Goal: Feedback & Contribution: Submit feedback/report problem

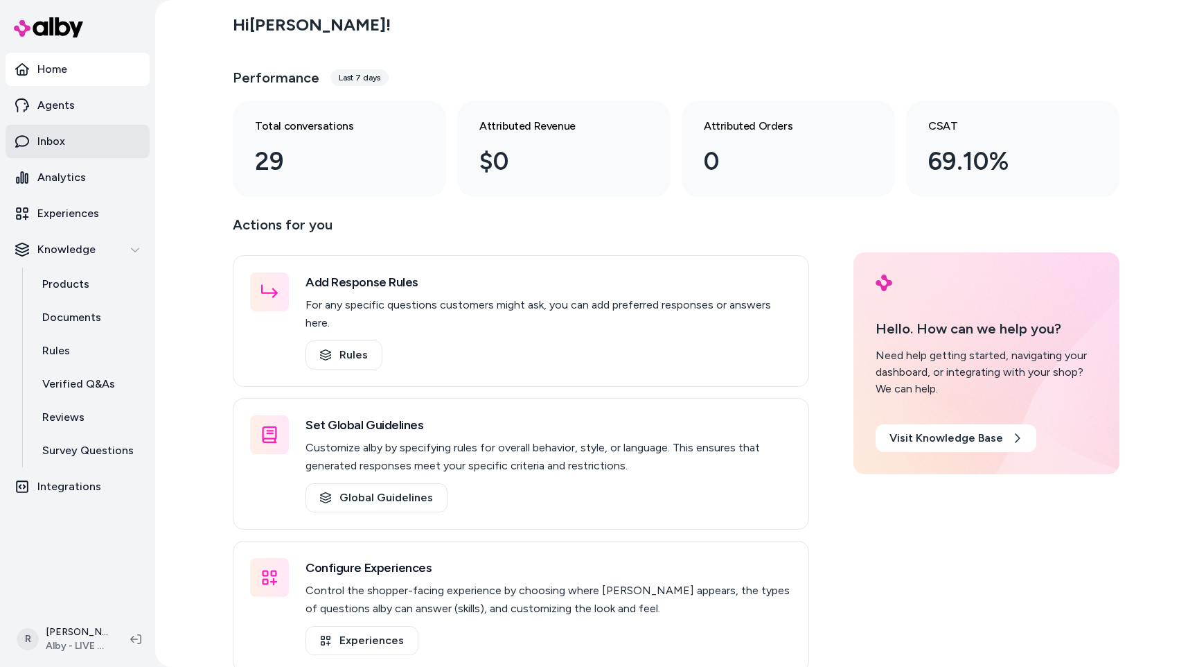
click at [83, 153] on link "Inbox" at bounding box center [78, 141] width 144 height 33
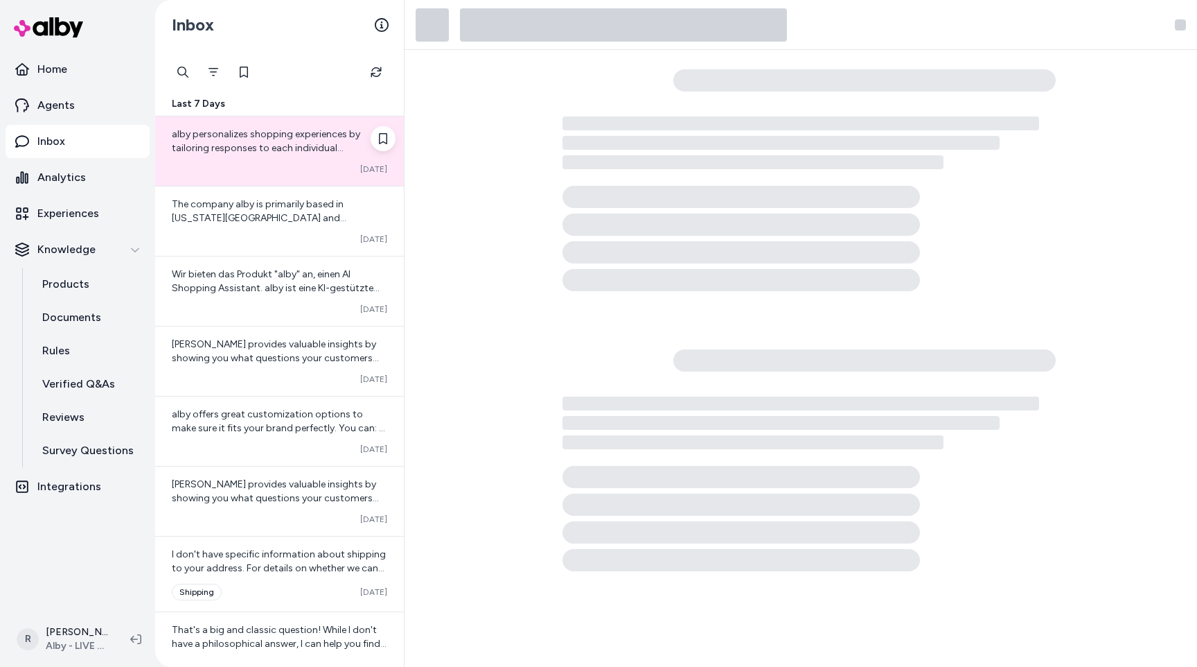
click at [279, 121] on div "alby personalizes shopping experiences by tailoring responses to each individua…" at bounding box center [279, 150] width 249 height 69
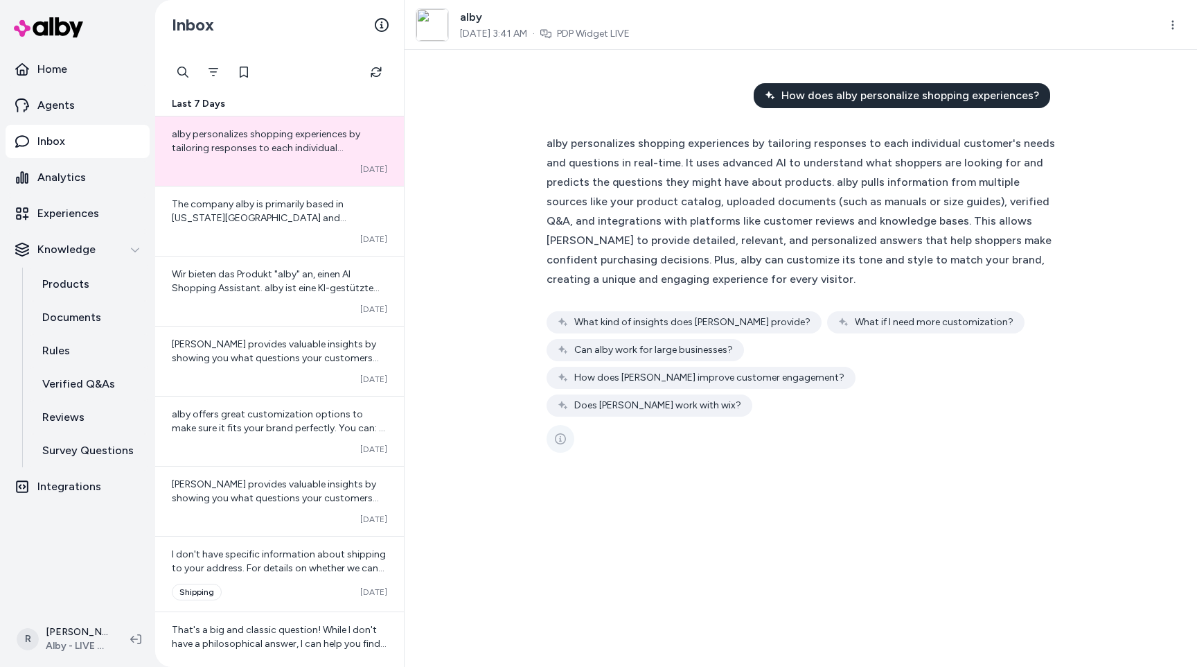
click at [563, 425] on button "See more" at bounding box center [561, 439] width 28 height 28
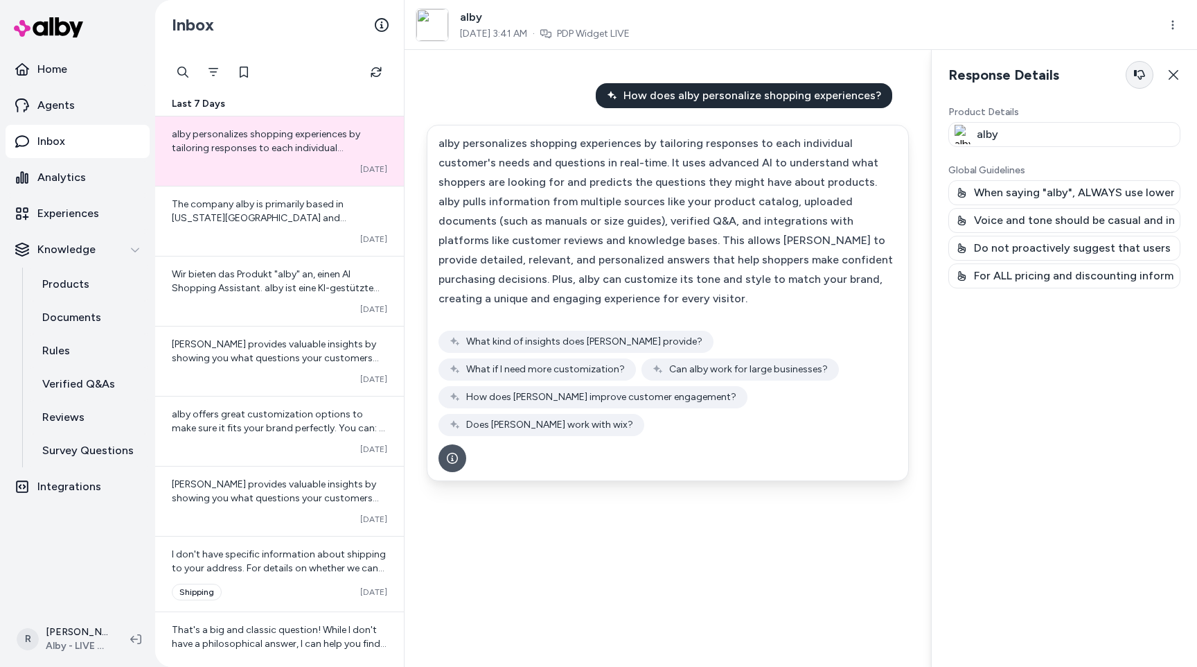
click at [1149, 76] on button "button" at bounding box center [1140, 75] width 28 height 28
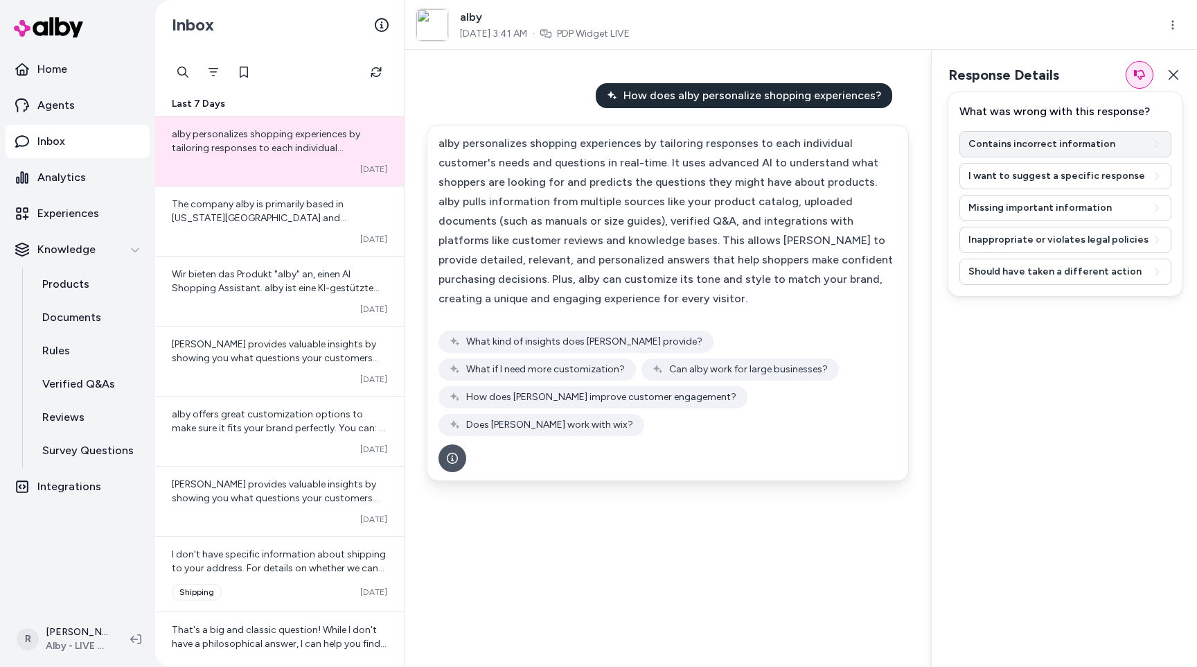
click at [1034, 148] on button "Contains incorrect information" at bounding box center [1066, 144] width 212 height 26
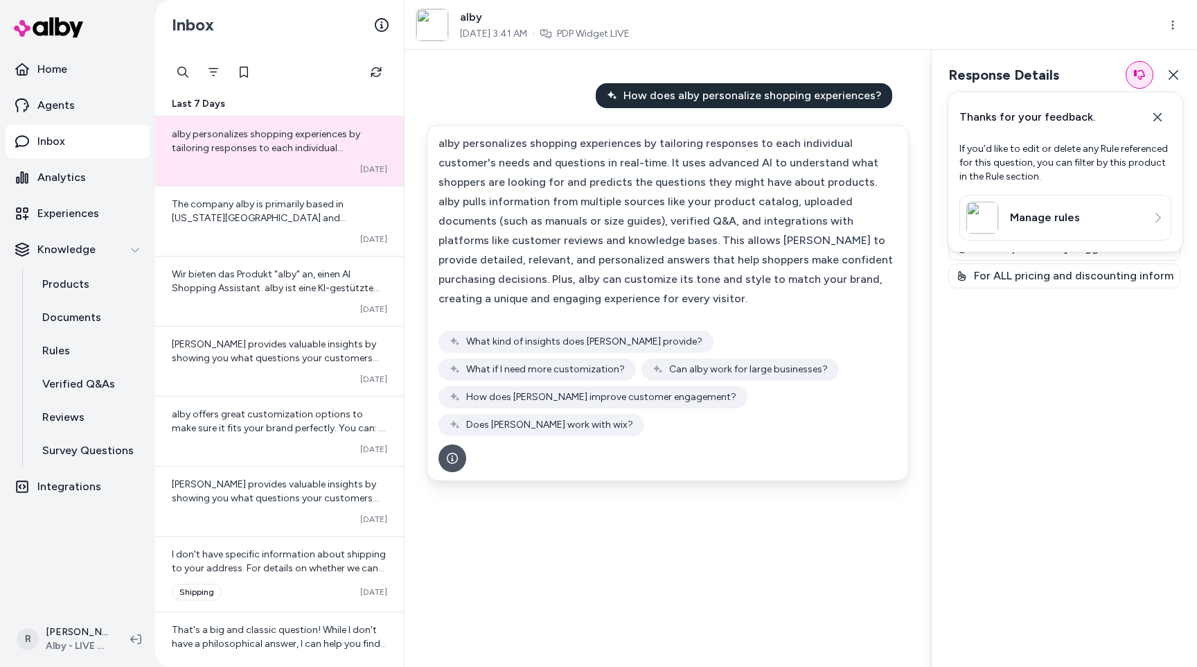
drag, startPoint x: 960, startPoint y: 148, endPoint x: 1050, endPoint y: 168, distance: 92.3
click at [1050, 168] on p "If you’d like to edit or delete any Rule referenced for this question, you can …" at bounding box center [1066, 163] width 212 height 42
click at [1163, 121] on icon at bounding box center [1158, 117] width 14 height 14
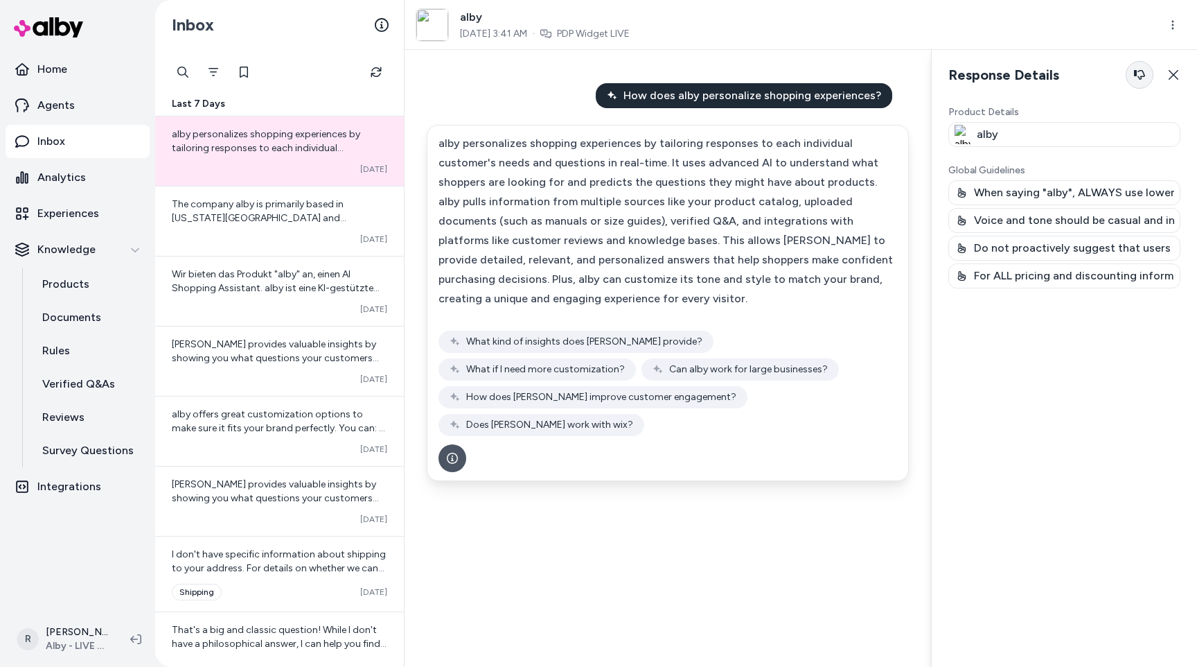
click at [1145, 80] on button "button" at bounding box center [1140, 75] width 28 height 28
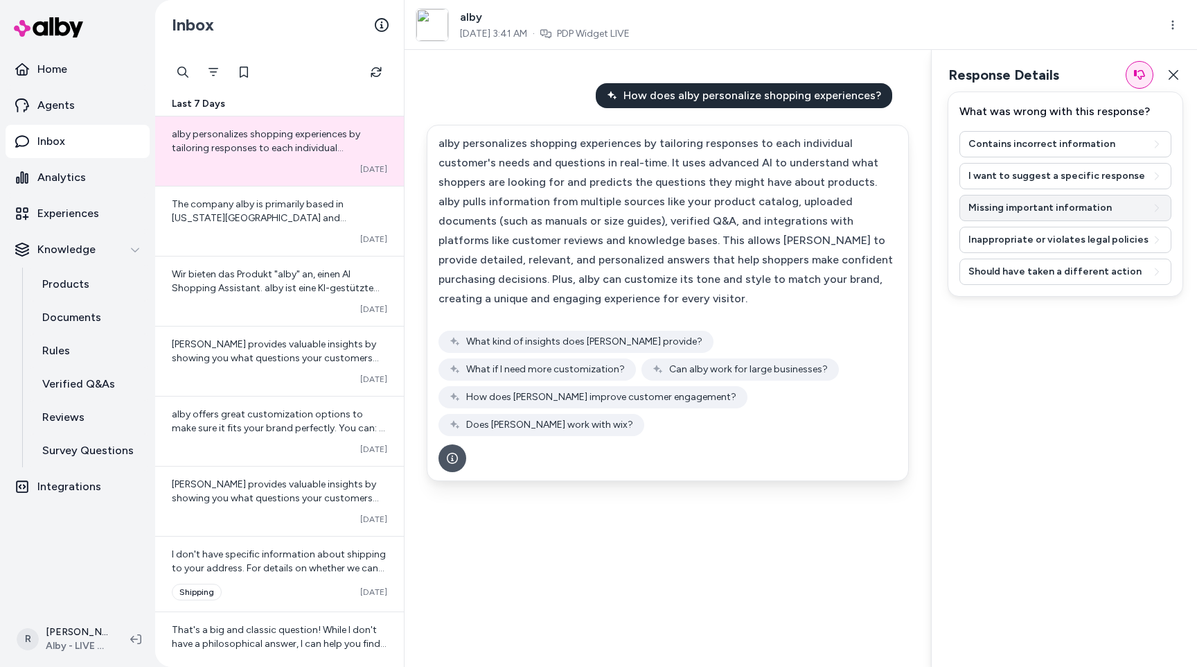
click at [1023, 208] on button "Missing important information" at bounding box center [1066, 208] width 212 height 26
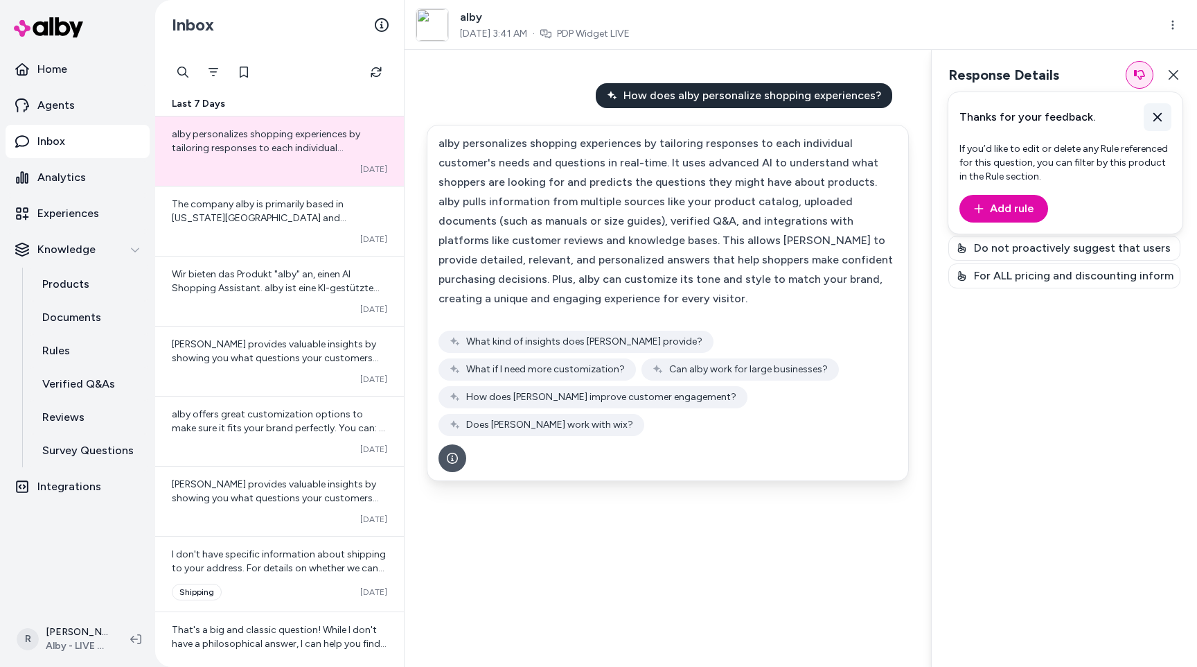
click at [1165, 117] on button at bounding box center [1158, 117] width 28 height 28
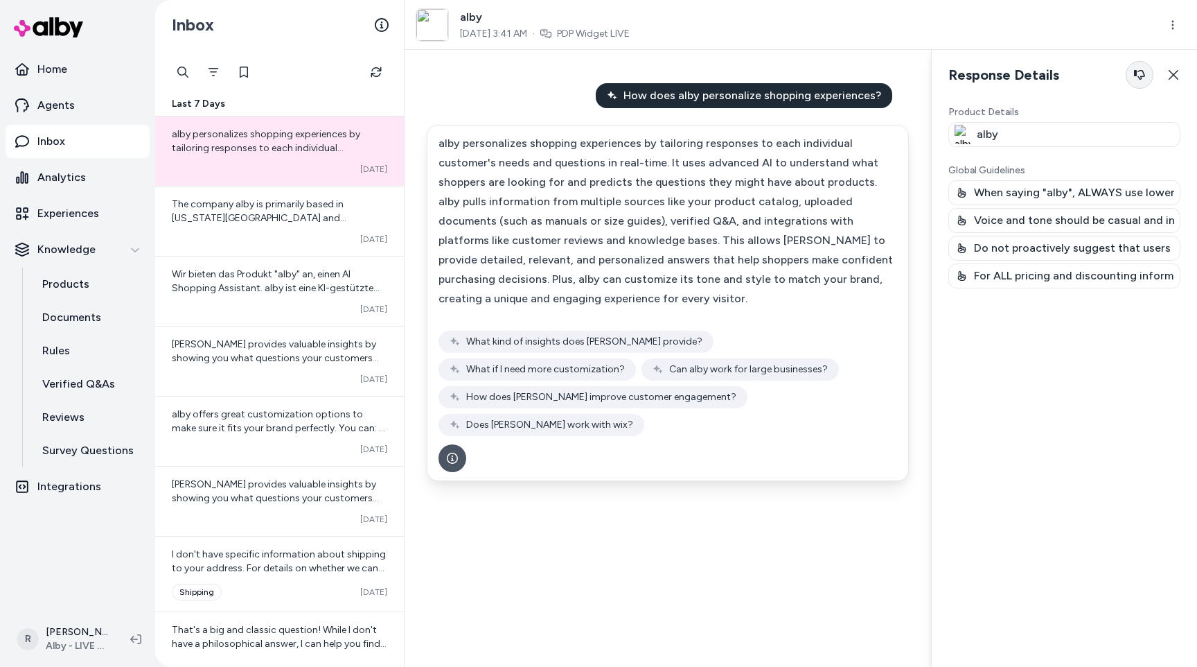
click at [1133, 82] on button "button" at bounding box center [1140, 75] width 28 height 28
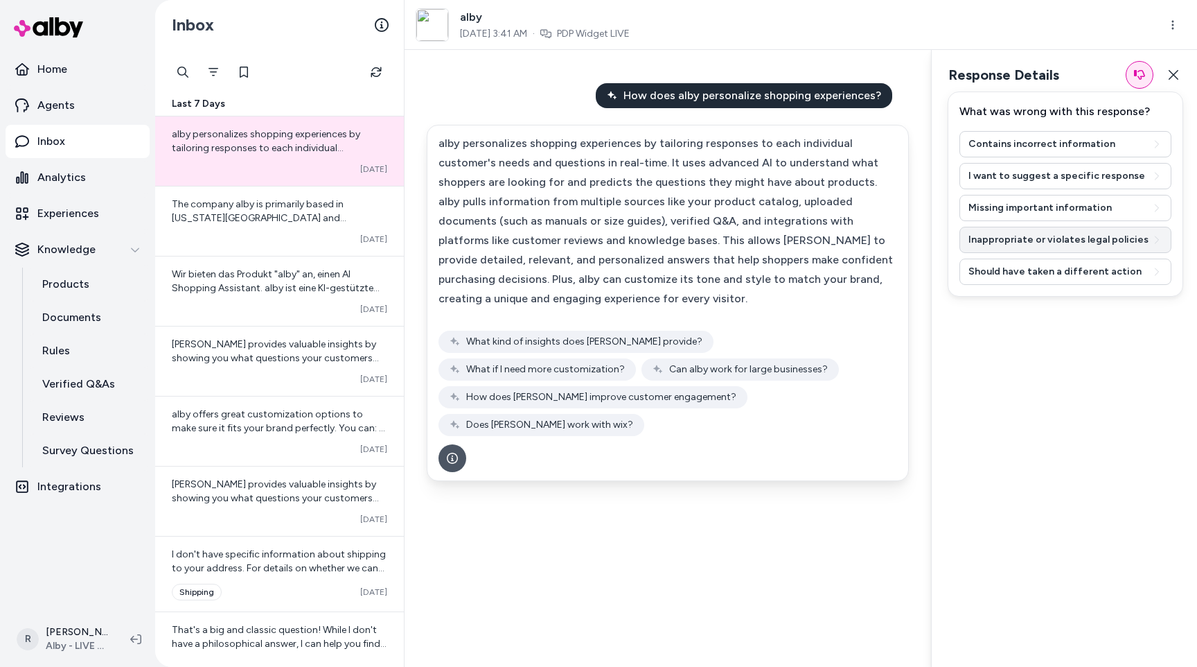
click at [991, 247] on button "Inappropriate or violates legal policies" at bounding box center [1066, 240] width 212 height 26
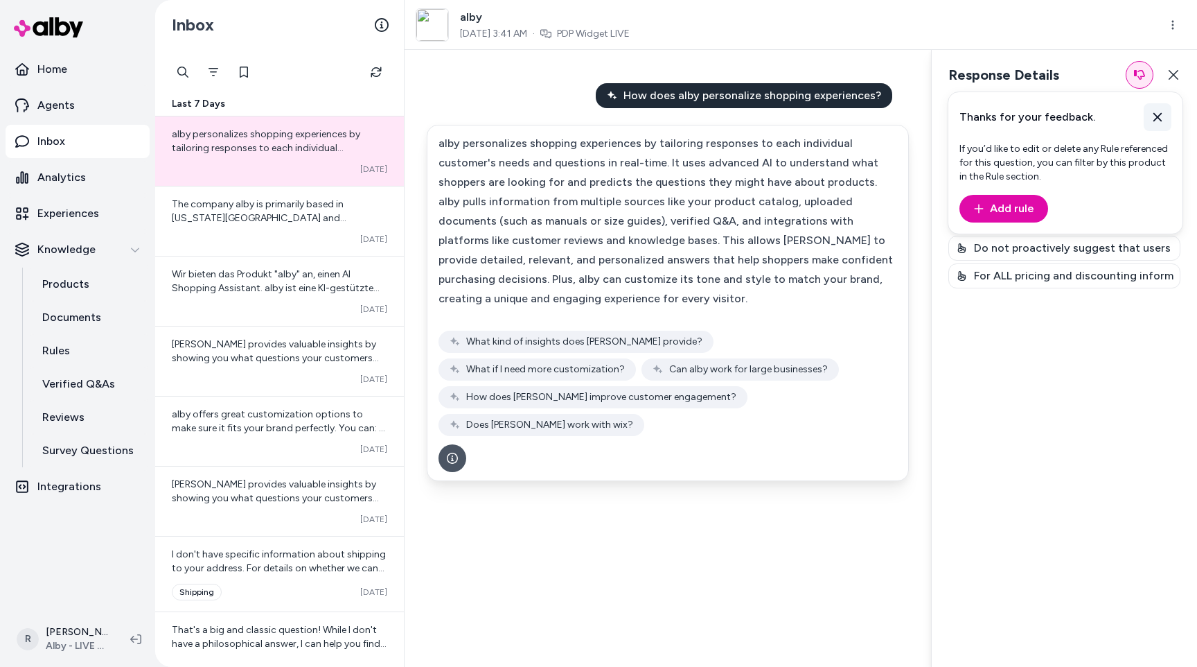
click at [1158, 119] on icon at bounding box center [1158, 117] width 14 height 14
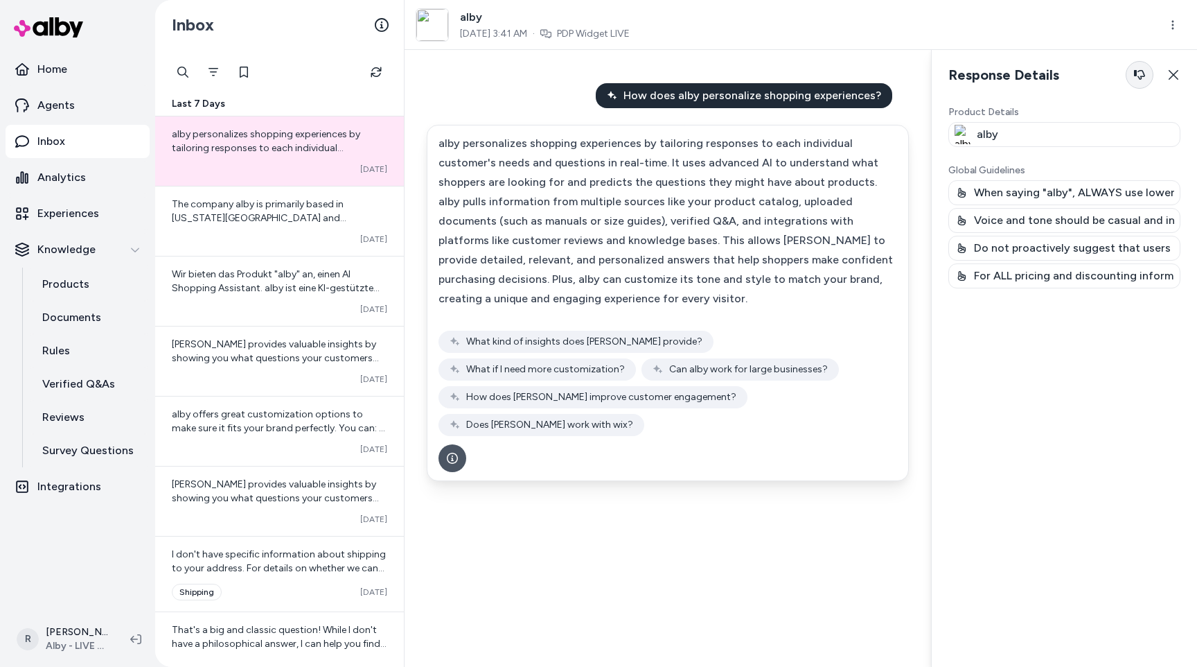
click at [1142, 80] on icon "button" at bounding box center [1139, 74] width 11 height 11
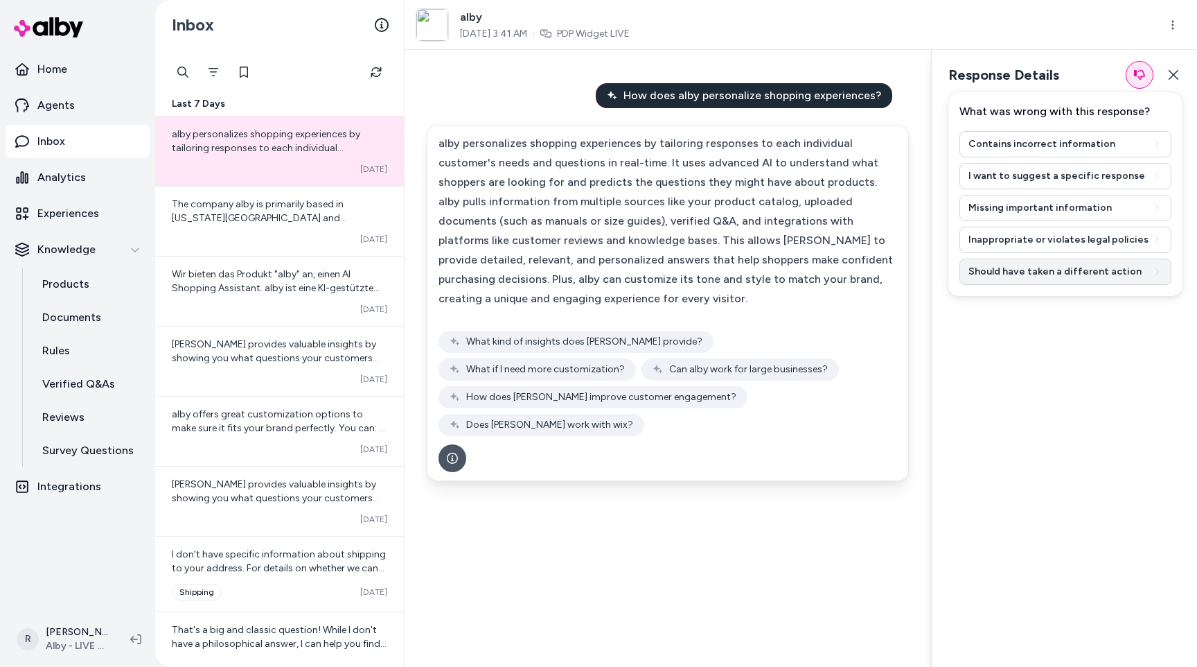
click at [1071, 267] on button "Should have taken a different action" at bounding box center [1066, 271] width 212 height 26
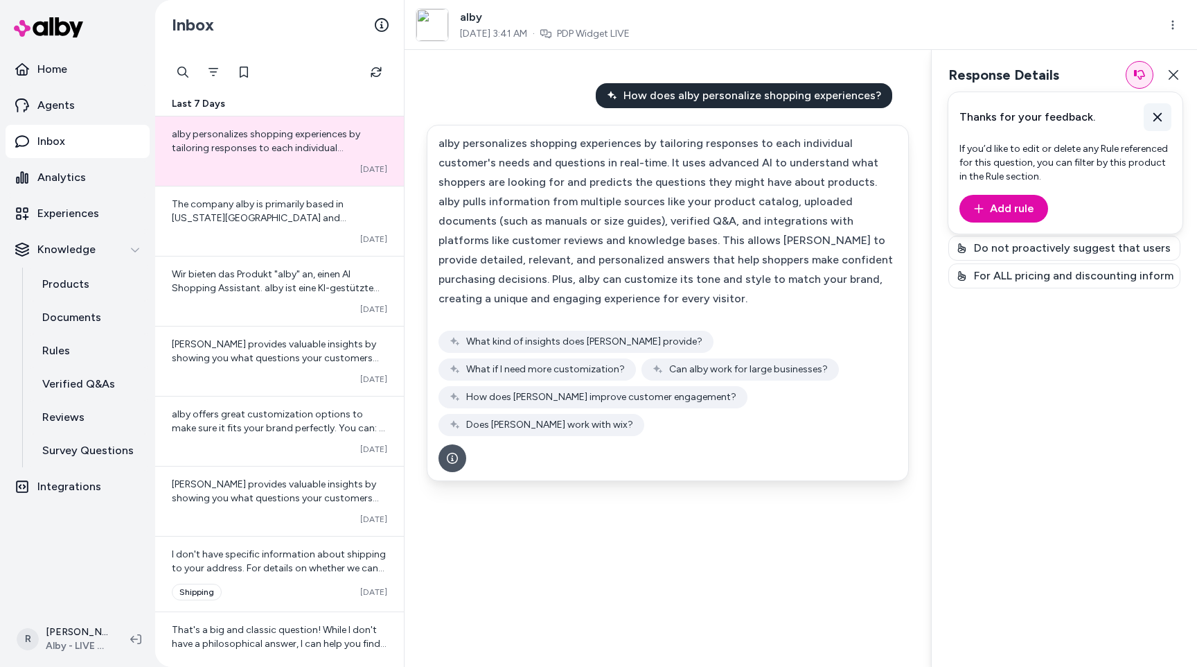
click at [1157, 106] on button at bounding box center [1158, 117] width 28 height 28
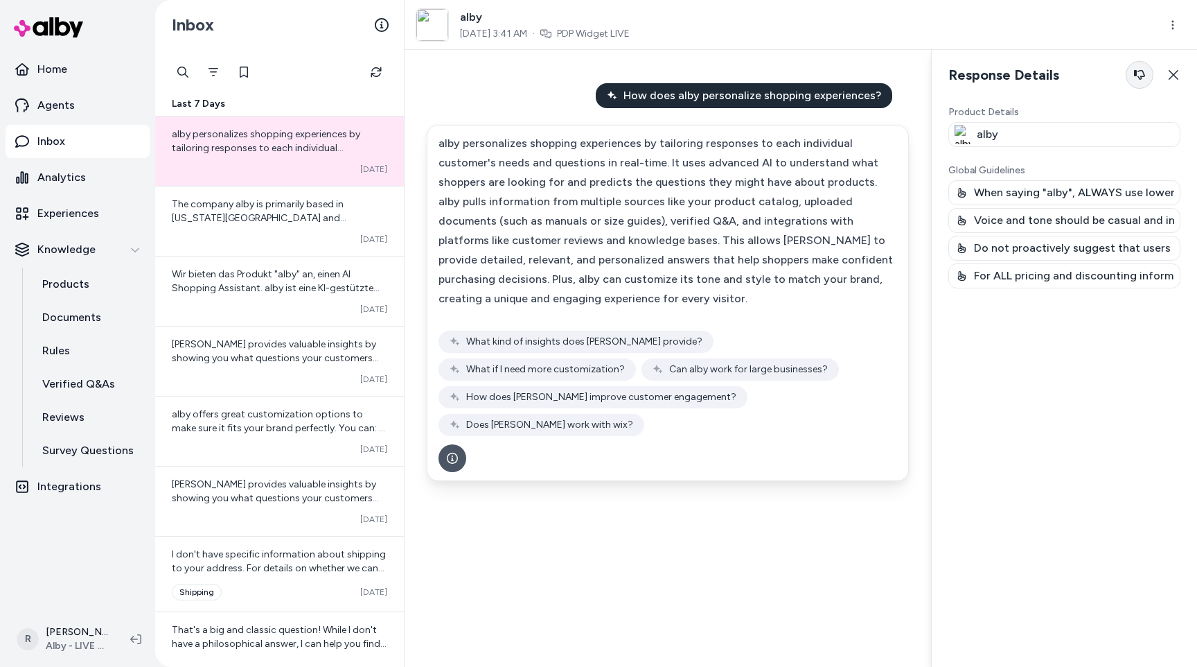
click at [1144, 86] on button "button" at bounding box center [1140, 75] width 28 height 28
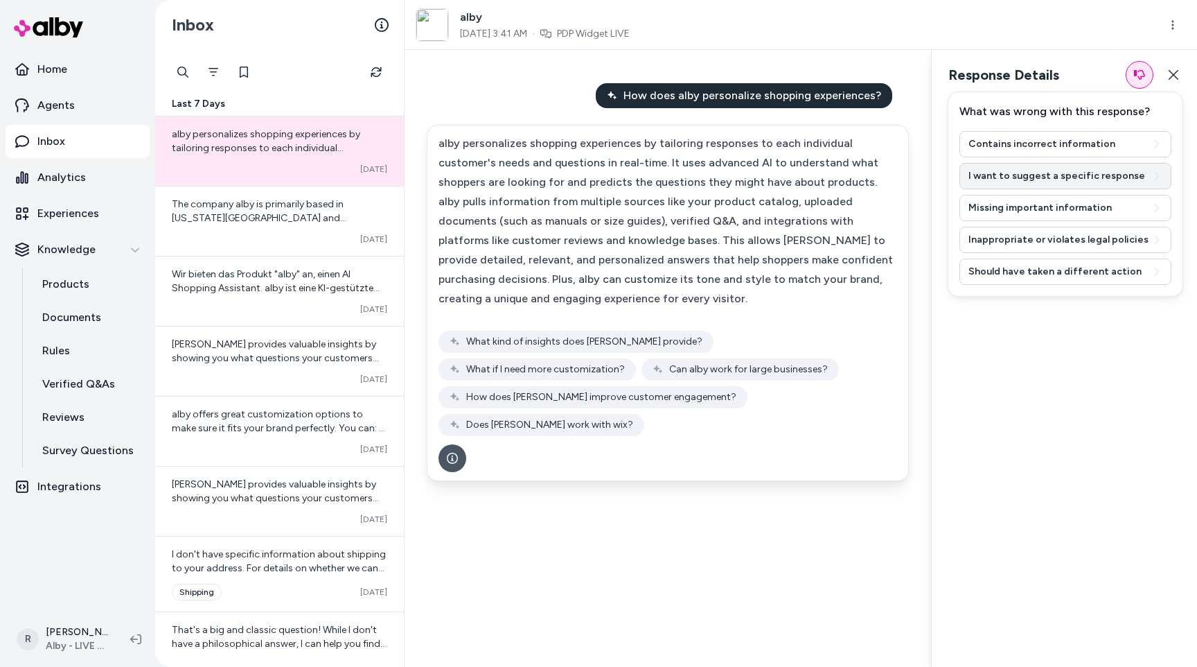
click at [1017, 177] on button "I want to suggest a specific response" at bounding box center [1066, 176] width 212 height 26
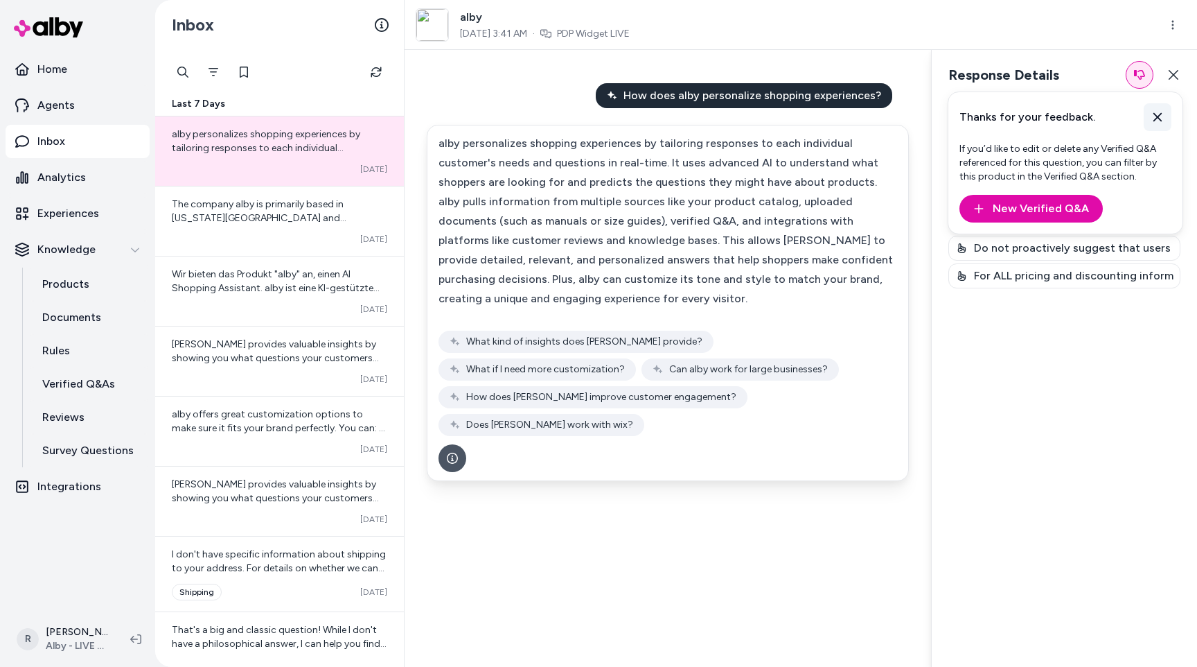
click at [1153, 116] on icon at bounding box center [1158, 117] width 14 height 14
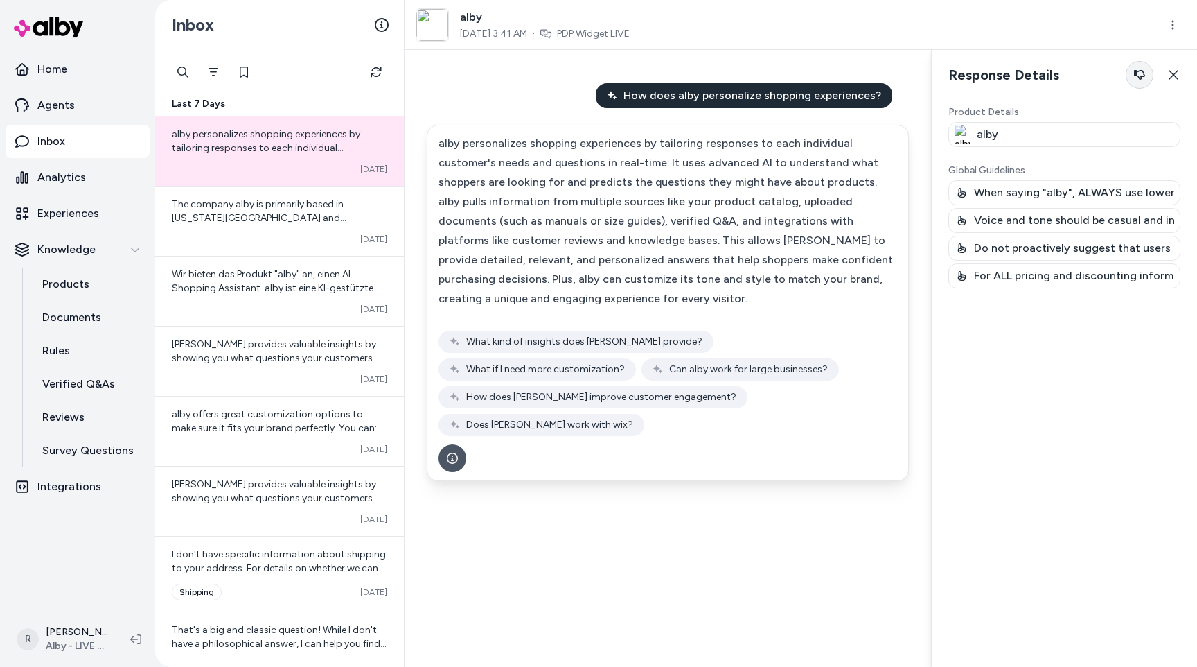
click at [1143, 76] on icon "button" at bounding box center [1139, 75] width 11 height 10
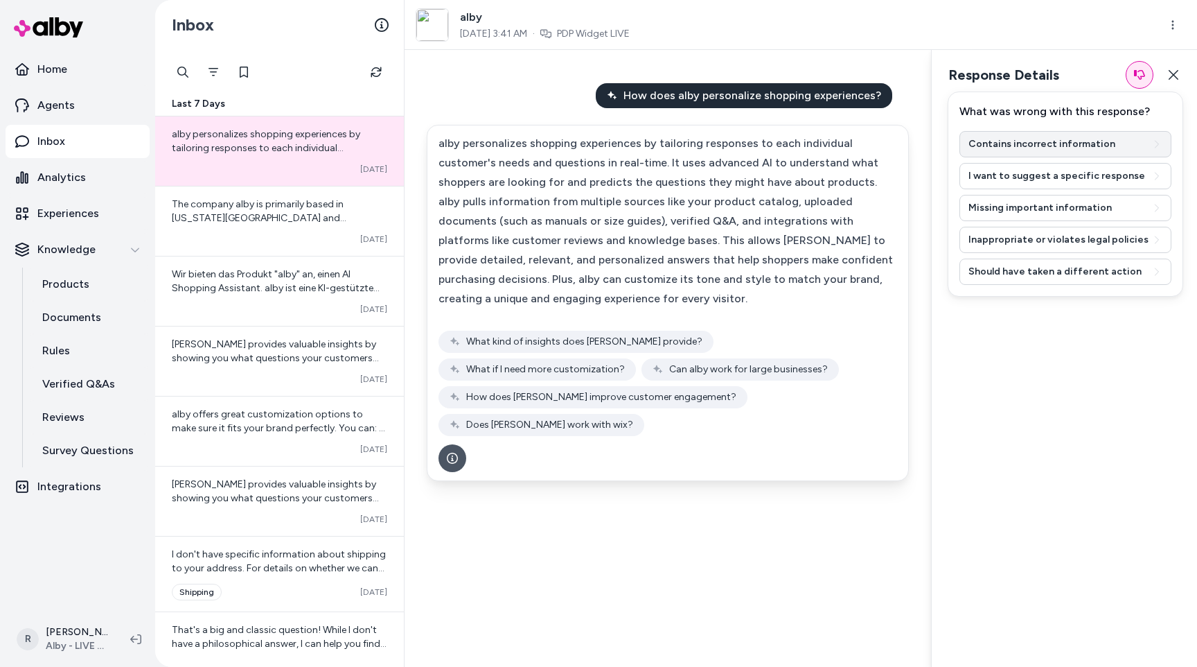
click at [1018, 133] on button "Contains incorrect information" at bounding box center [1066, 144] width 212 height 26
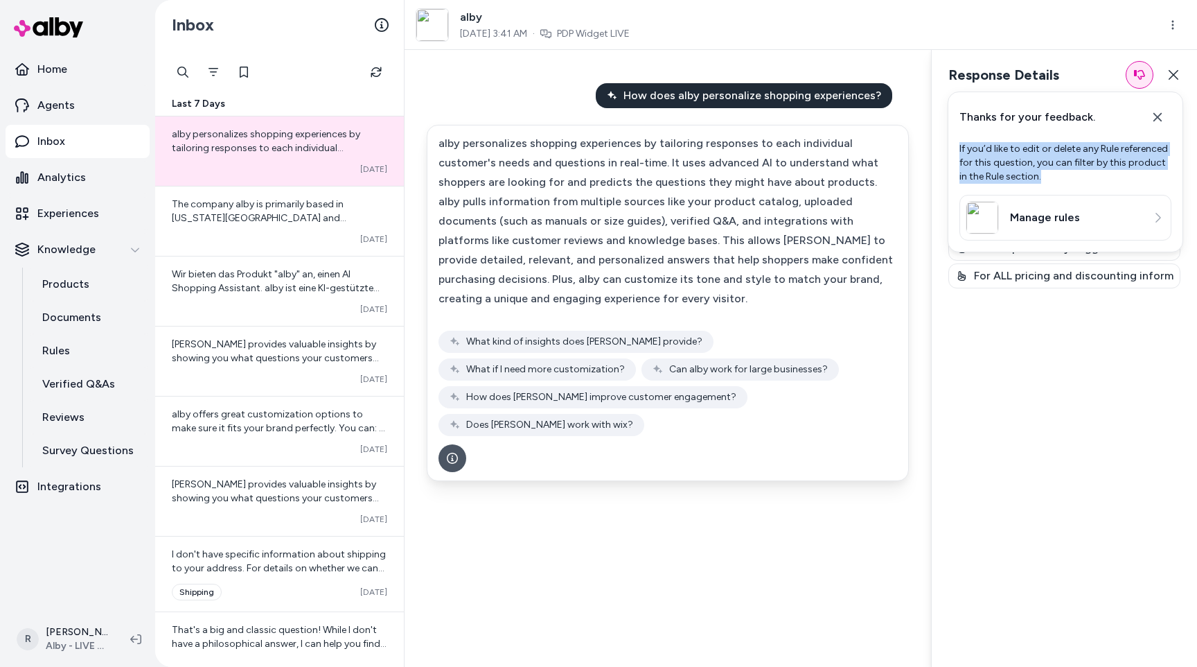
drag, startPoint x: 1048, startPoint y: 179, endPoint x: 958, endPoint y: 146, distance: 95.6
click at [958, 146] on div "Thanks for your feedback. If you’d like to edit or delete any Rule referenced f…" at bounding box center [1066, 171] width 236 height 161
click at [1041, 176] on p "If you’d like to edit or delete any Rule referenced for this question, you can …" at bounding box center [1066, 163] width 212 height 42
drag, startPoint x: 1046, startPoint y: 177, endPoint x: 956, endPoint y: 144, distance: 96.4
click at [956, 144] on div "Thanks for your feedback. If you’d like to edit or delete any Rule referenced f…" at bounding box center [1066, 171] width 236 height 161
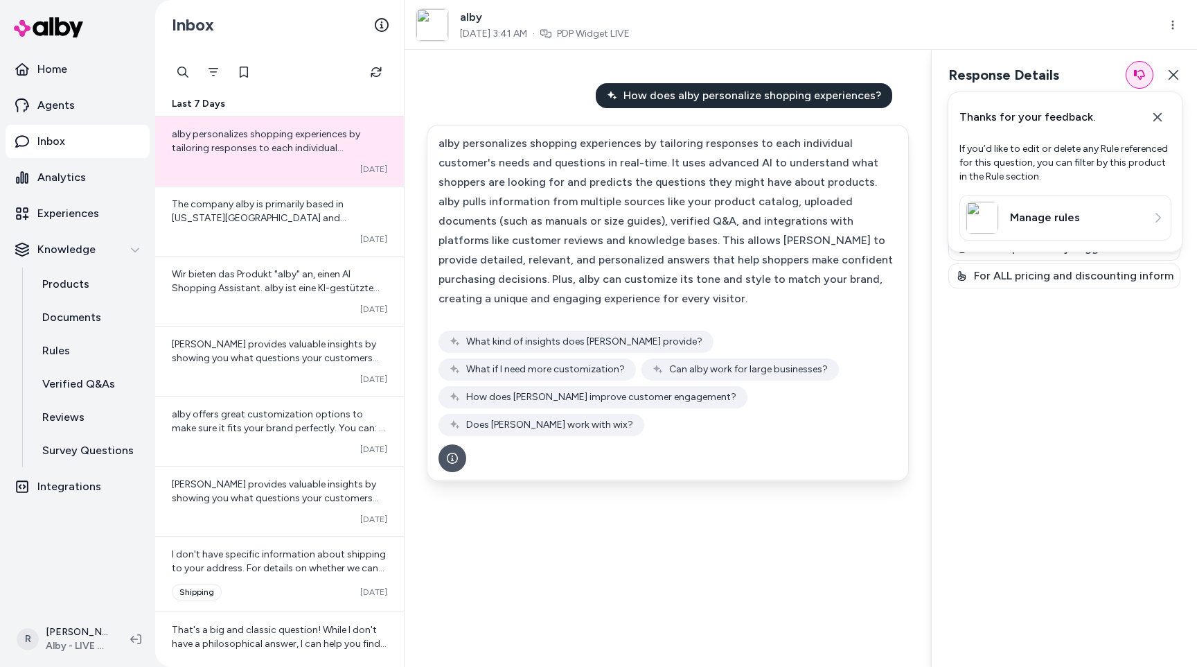
click at [1018, 140] on div "Thanks for your feedback. If you’d like to edit or delete any Rule referenced f…" at bounding box center [1066, 171] width 236 height 161
click at [1183, 118] on div "Thanks for your feedback. If you’d like to edit or delete any Rule referenced f…" at bounding box center [1066, 171] width 236 height 161
click at [1169, 118] on button at bounding box center [1158, 117] width 28 height 28
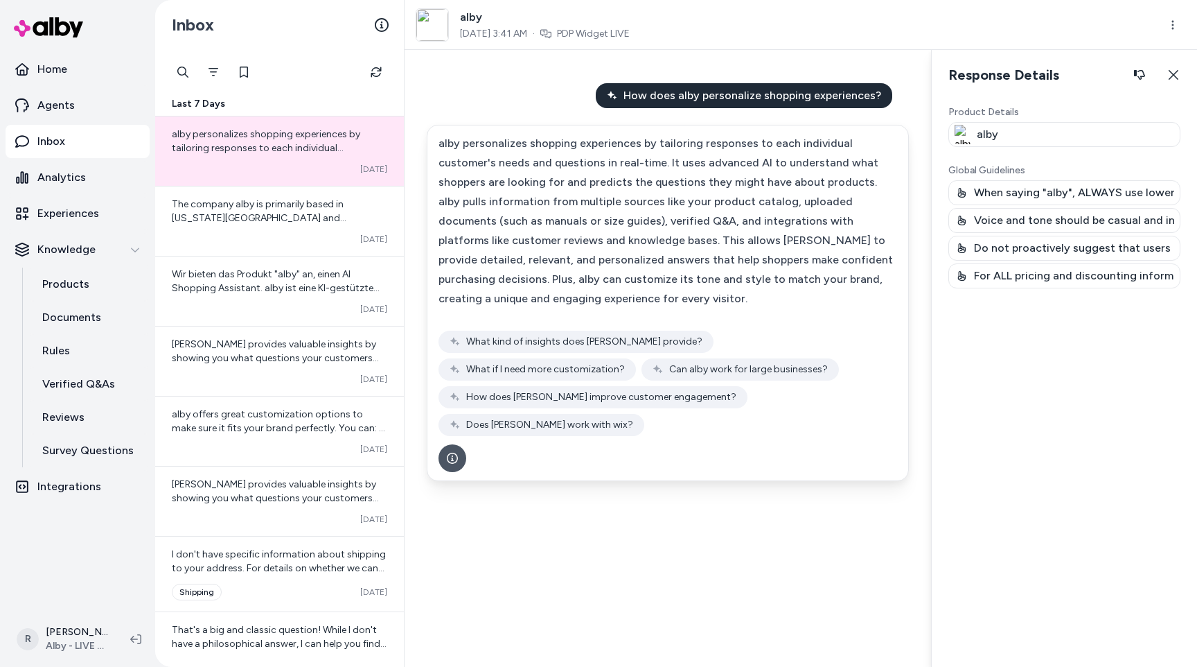
click at [1152, 89] on div "Response Details Response details and product details for the selected message.…" at bounding box center [1064, 75] width 265 height 50
click at [1139, 76] on icon "button" at bounding box center [1139, 75] width 11 height 10
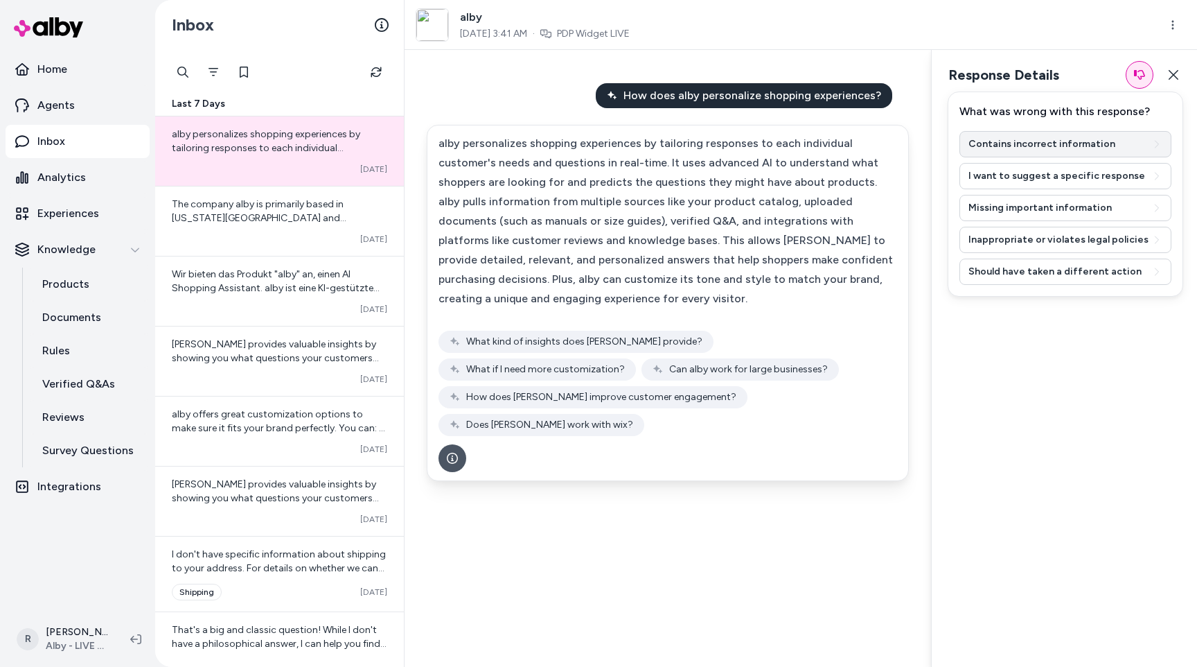
click at [1109, 149] on button "Contains incorrect information" at bounding box center [1066, 144] width 212 height 26
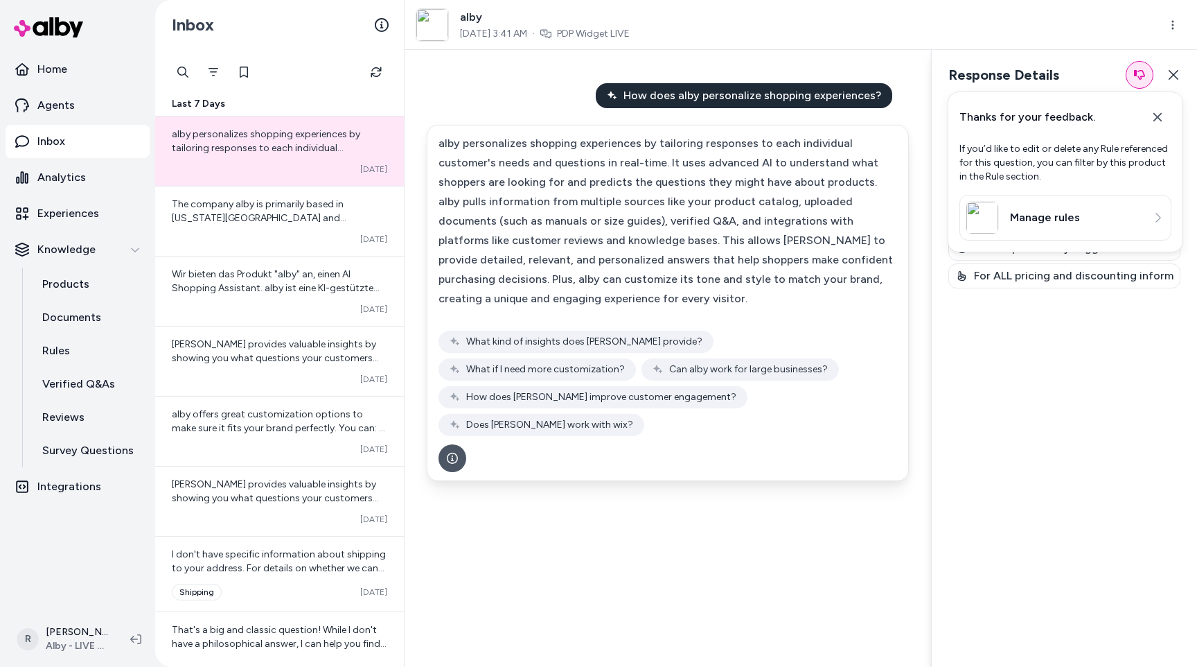
click at [1032, 226] on link "Manage rules" at bounding box center [1066, 217] width 200 height 33
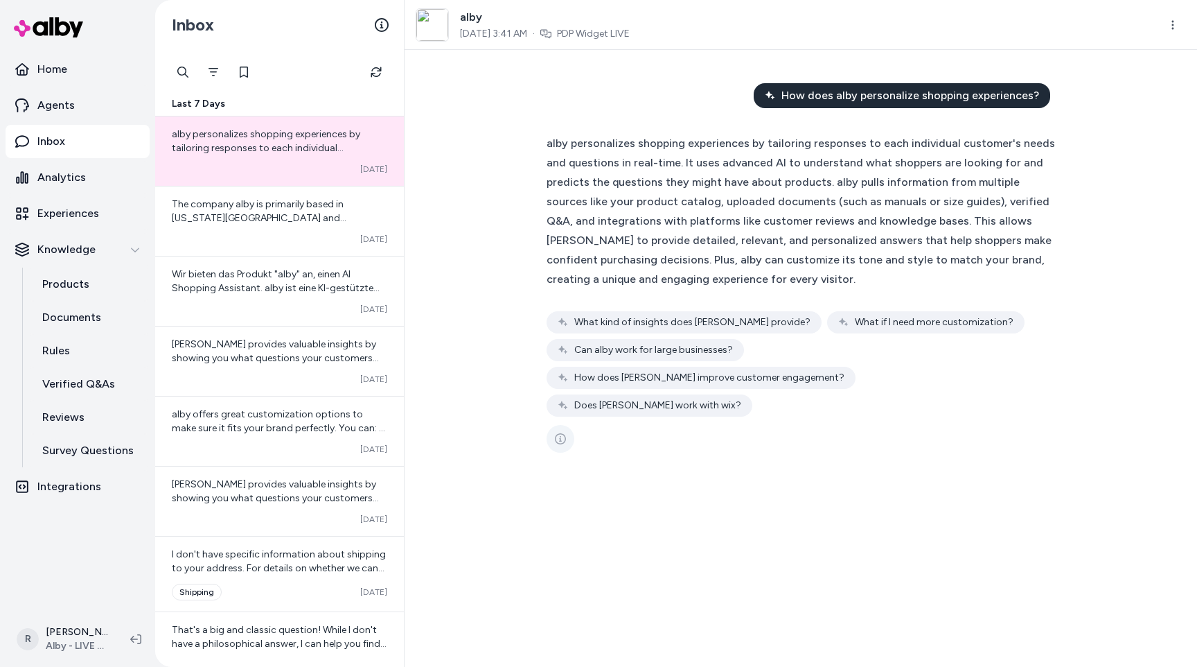
click at [563, 433] on icon "See more" at bounding box center [560, 438] width 11 height 11
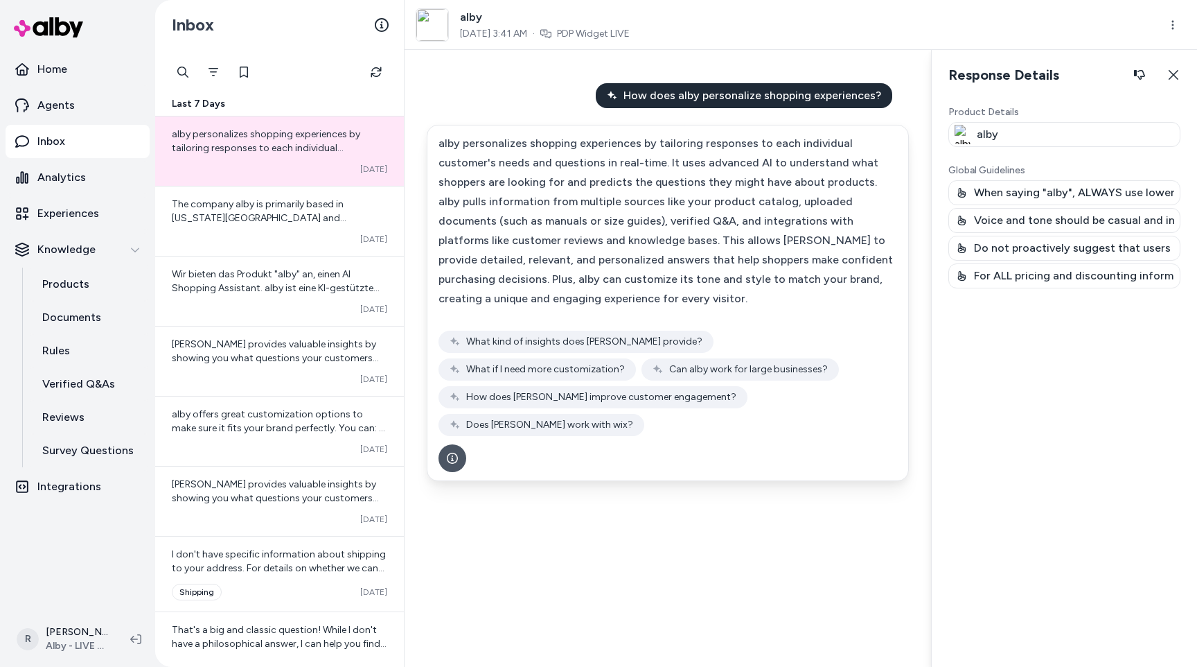
click at [1101, 96] on div "Response Details Response details and product details for the selected message.…" at bounding box center [1064, 75] width 265 height 50
click at [1046, 78] on h2 "Response Details Response details and product details for the selected message." at bounding box center [1051, 75] width 205 height 28
click at [1083, 81] on h2 "Response Details Response details and product details for the selected message." at bounding box center [1051, 75] width 205 height 28
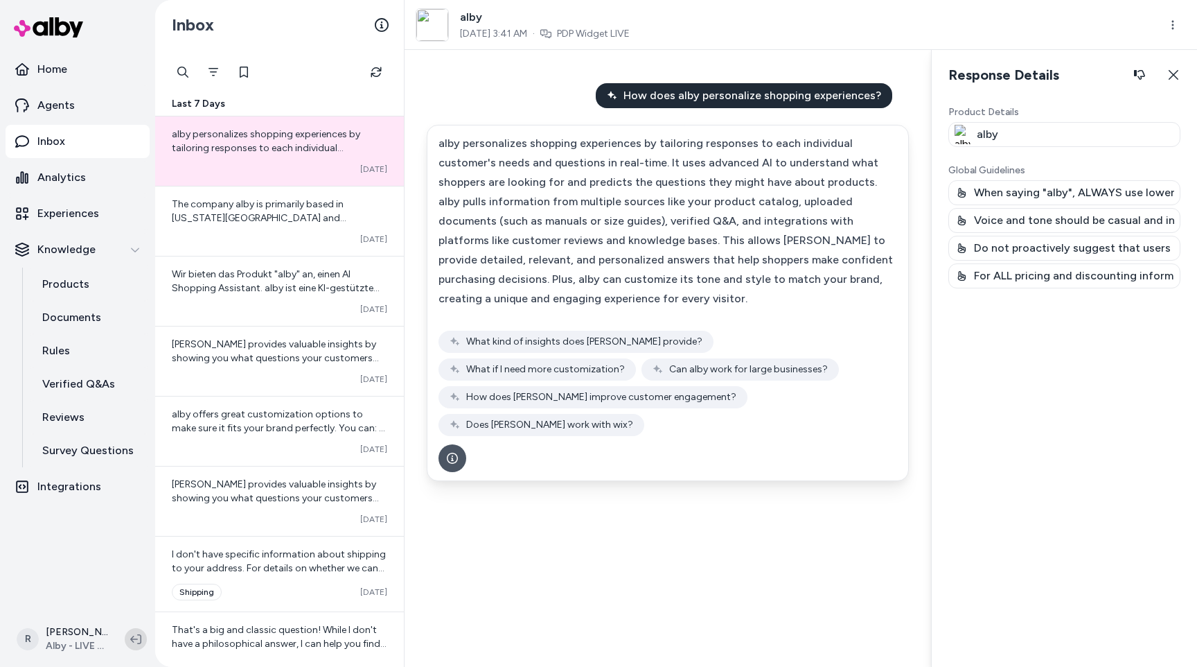
click at [135, 629] on button at bounding box center [136, 639] width 22 height 22
